Goal: Task Accomplishment & Management: Use online tool/utility

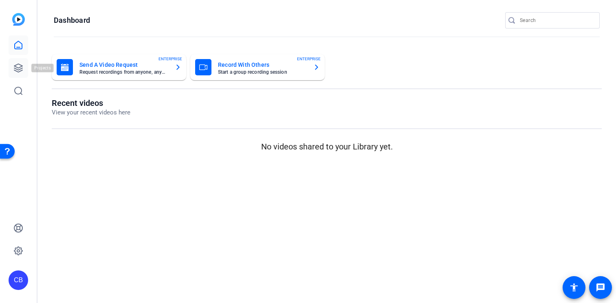
click at [18, 66] on icon at bounding box center [18, 68] width 10 height 10
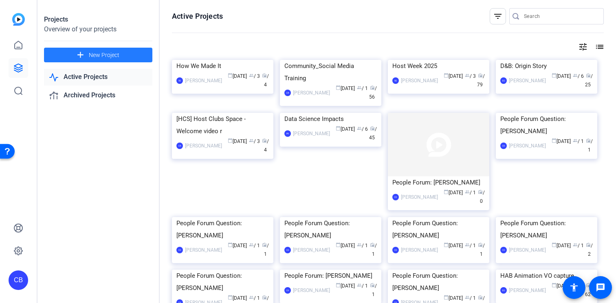
click at [105, 53] on span "New Project" at bounding box center [104, 55] width 31 height 9
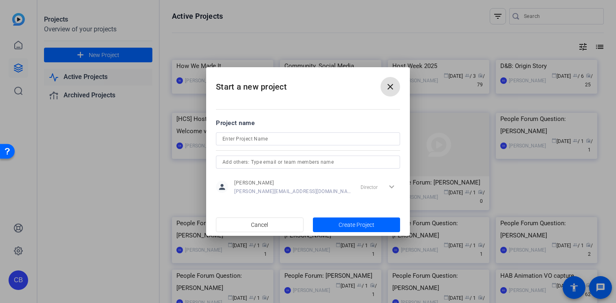
click at [265, 137] on input at bounding box center [308, 139] width 171 height 10
type input "Pro Host Video_Dave [PERSON_NAME]"
click at [363, 225] on span "Create Project" at bounding box center [357, 225] width 36 height 9
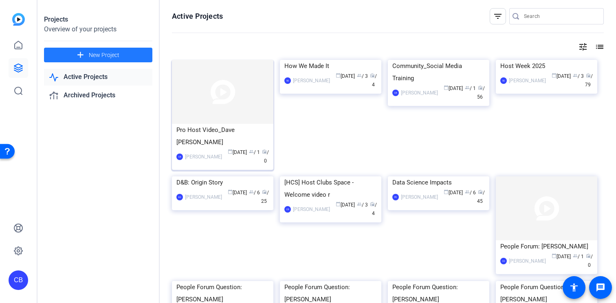
click at [205, 128] on div "Pro Host Video_Dave [PERSON_NAME]" at bounding box center [222, 136] width 93 height 24
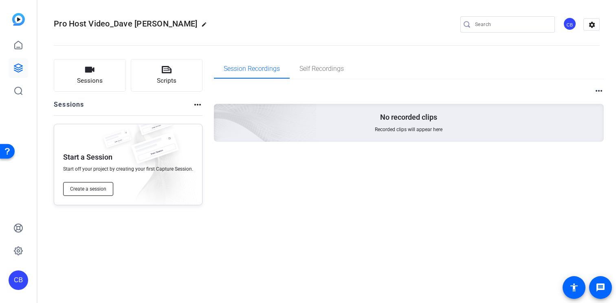
click at [101, 190] on span "Create a session" at bounding box center [88, 189] width 36 height 7
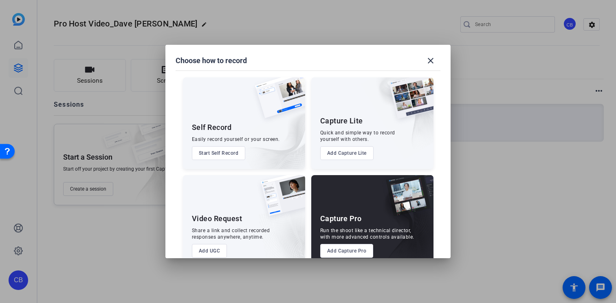
click at [368, 211] on div "Capture Pro Run the shoot like a technical director, with more advanced control…" at bounding box center [372, 221] width 122 height 92
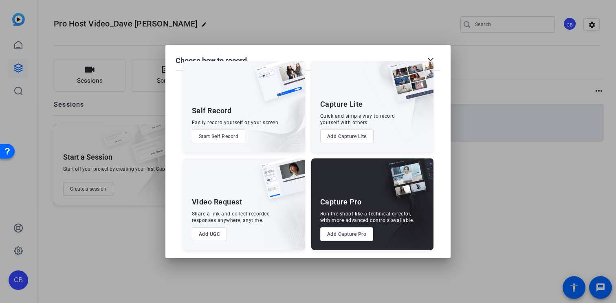
click at [353, 235] on button "Add Capture Pro" at bounding box center [346, 234] width 53 height 14
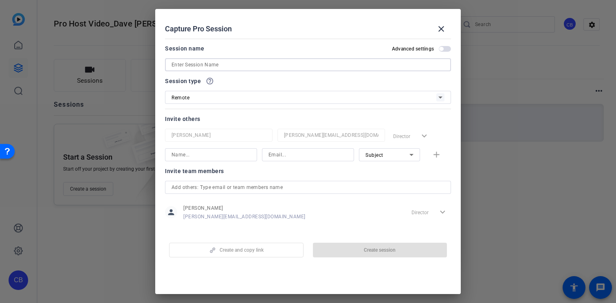
click at [214, 66] on input at bounding box center [308, 65] width 273 height 10
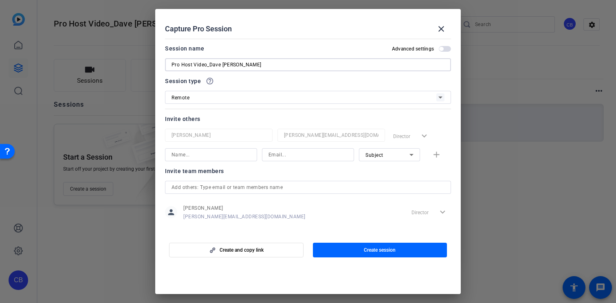
type input "Pro Host Video_Dave [PERSON_NAME]"
click at [213, 160] on div at bounding box center [211, 154] width 79 height 13
type input "[PERSON_NAME]"
click at [282, 155] on input at bounding box center [308, 155] width 79 height 10
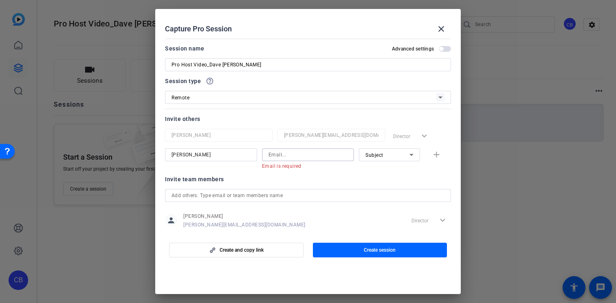
paste input "[PERSON_NAME][EMAIL_ADDRESS][PERSON_NAME][DOMAIN_NAME]"
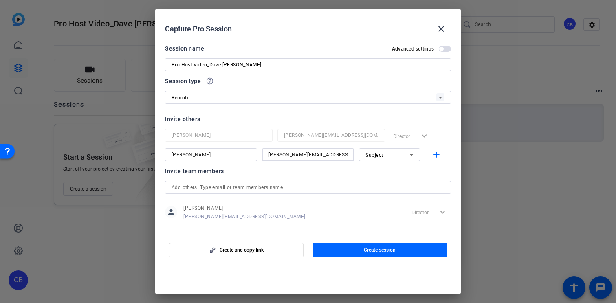
type input "[PERSON_NAME][EMAIL_ADDRESS][PERSON_NAME][DOMAIN_NAME]"
click at [391, 154] on div "Subject" at bounding box center [388, 155] width 44 height 10
click at [388, 170] on span "Collaborator" at bounding box center [381, 171] width 30 height 10
click at [436, 157] on mat-icon "add" at bounding box center [437, 155] width 10 height 10
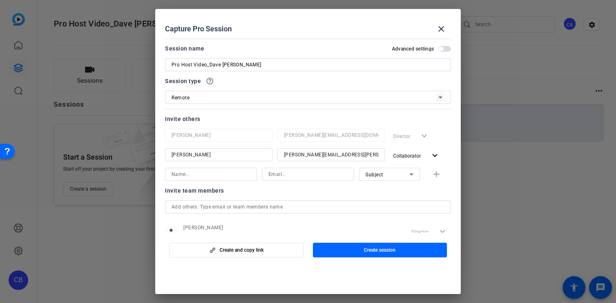
click at [230, 173] on input at bounding box center [211, 175] width 79 height 10
type input "D"
type input "[PERSON_NAME]"
click at [293, 178] on input at bounding box center [308, 175] width 79 height 10
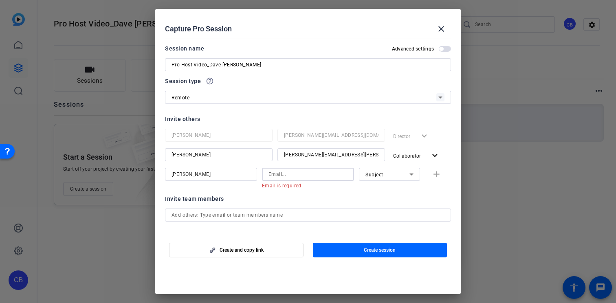
paste input "[PERSON_NAME][EMAIL_ADDRESS][PERSON_NAME][DOMAIN_NAME]"
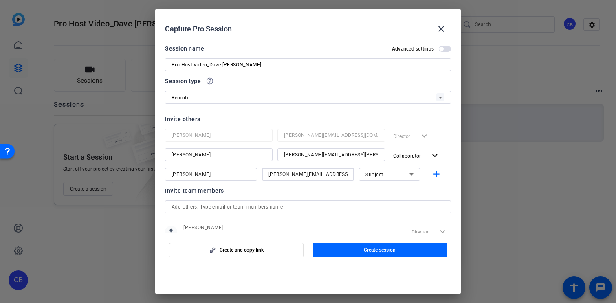
type input "[PERSON_NAME][EMAIL_ADDRESS][PERSON_NAME][DOMAIN_NAME]"
click at [390, 172] on div "Subject" at bounding box center [388, 175] width 44 height 10
click at [379, 217] on span "Subject" at bounding box center [375, 217] width 18 height 10
click at [386, 194] on div "Invite team members" at bounding box center [308, 191] width 286 height 10
click at [437, 172] on mat-icon "add" at bounding box center [437, 175] width 10 height 10
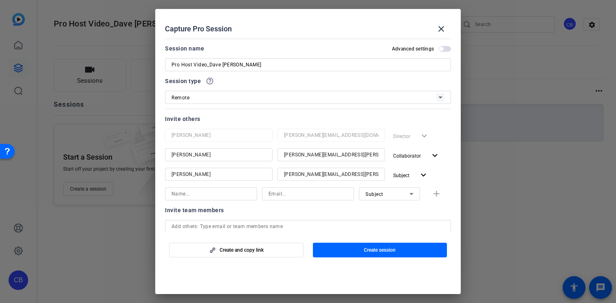
click at [203, 196] on input at bounding box center [211, 194] width 79 height 10
type input "s"
type input "[PERSON_NAME]"
click at [278, 194] on input at bounding box center [308, 194] width 79 height 10
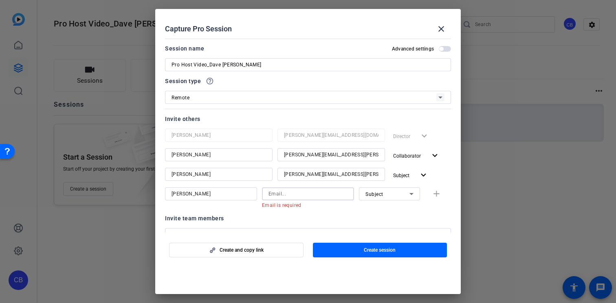
paste input "[PERSON_NAME][EMAIL_ADDRESS][PERSON_NAME][DOMAIN_NAME]"
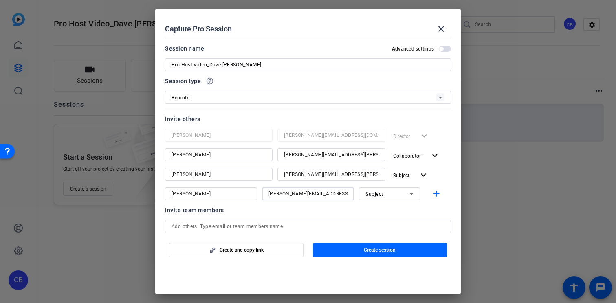
type input "[PERSON_NAME][EMAIL_ADDRESS][PERSON_NAME][DOMAIN_NAME]"
click at [408, 190] on icon at bounding box center [412, 194] width 10 height 10
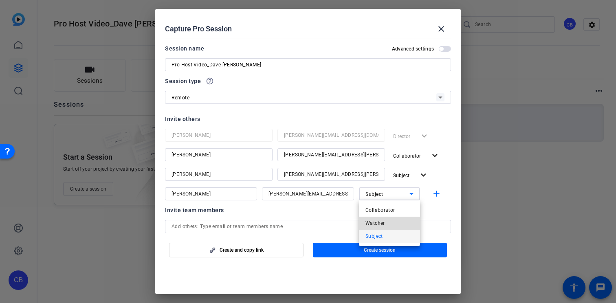
click at [396, 222] on mat-option "Watcher" at bounding box center [389, 223] width 61 height 13
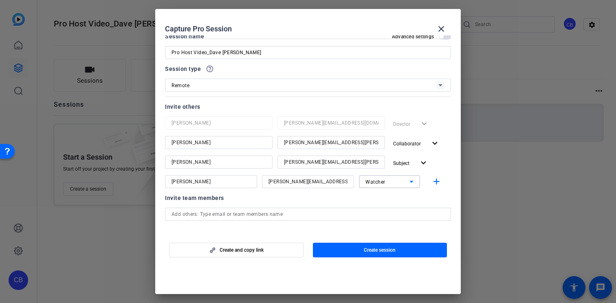
scroll to position [0, 0]
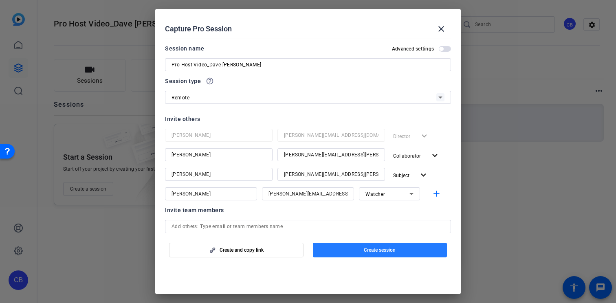
click at [385, 249] on span "Create session" at bounding box center [380, 250] width 32 height 7
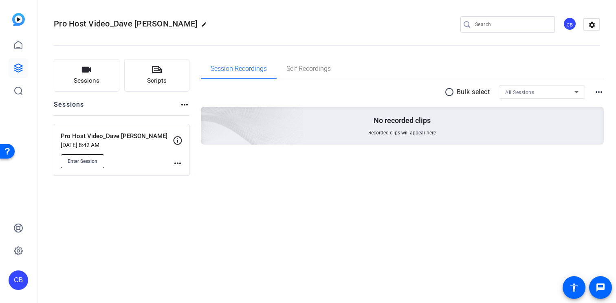
click at [79, 161] on span "Enter Session" at bounding box center [83, 161] width 30 height 7
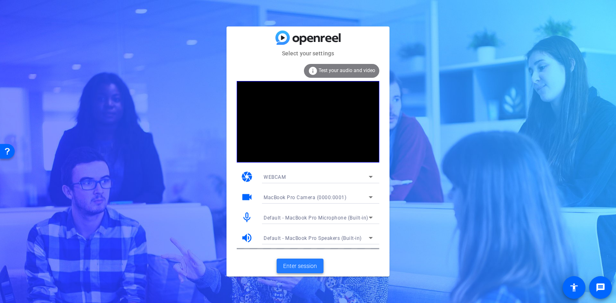
click at [300, 267] on span "Enter session" at bounding box center [300, 266] width 34 height 9
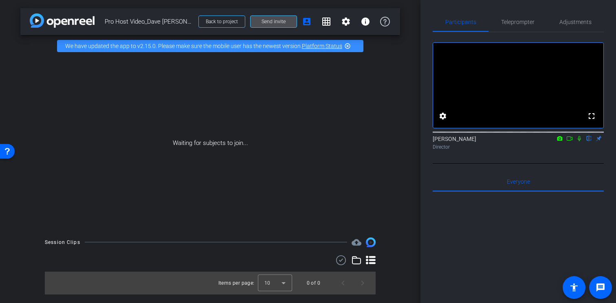
click at [276, 20] on span "Send invite" at bounding box center [274, 21] width 24 height 7
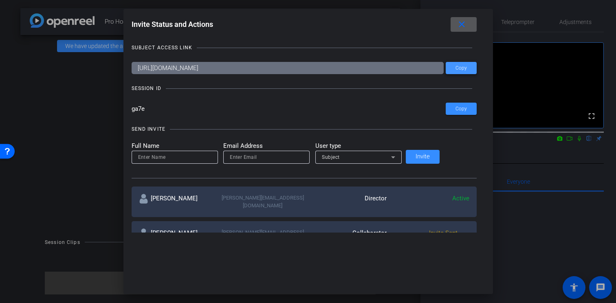
click at [456, 68] on span "Copy" at bounding box center [461, 68] width 11 height 6
click at [446, 112] on span at bounding box center [461, 109] width 31 height 20
